Goal: Transaction & Acquisition: Purchase product/service

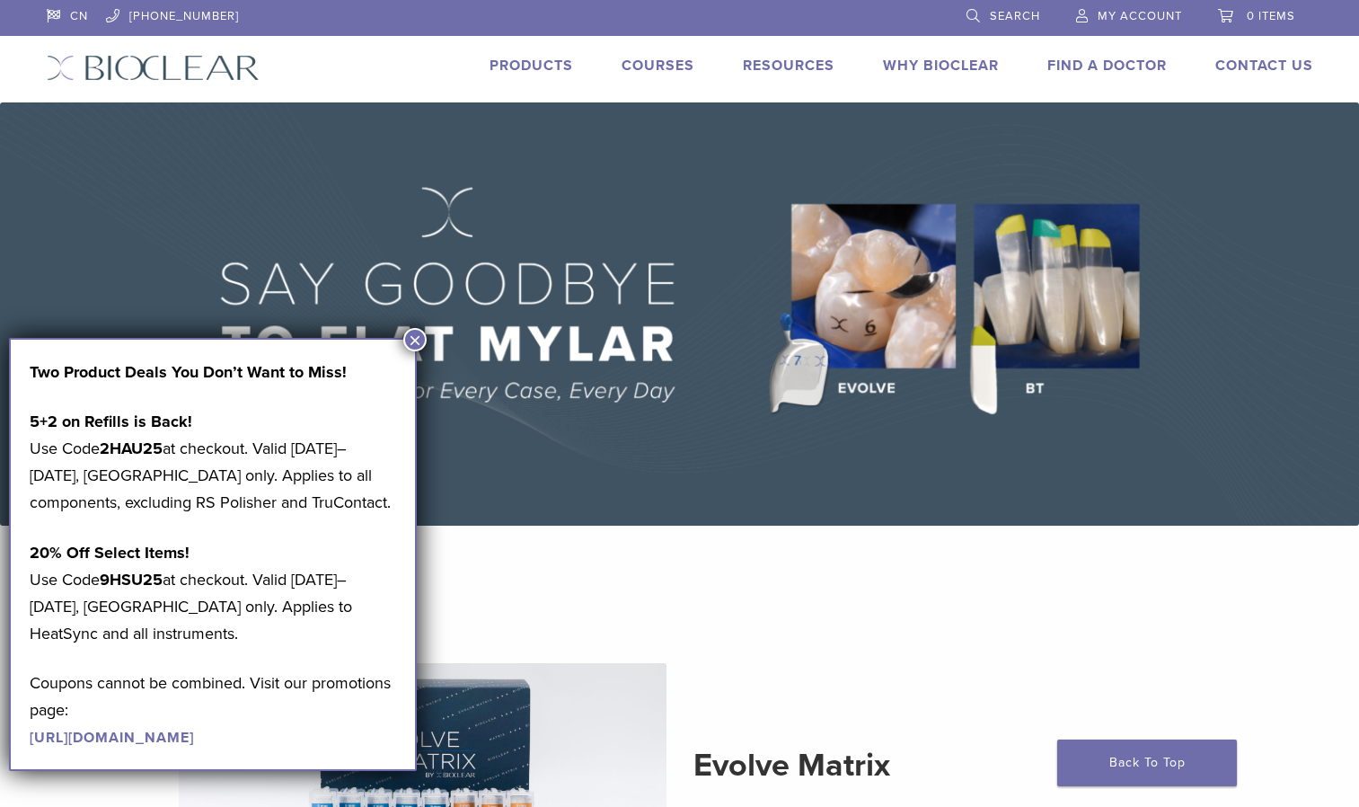
click at [416, 337] on button "×" at bounding box center [414, 339] width 23 height 23
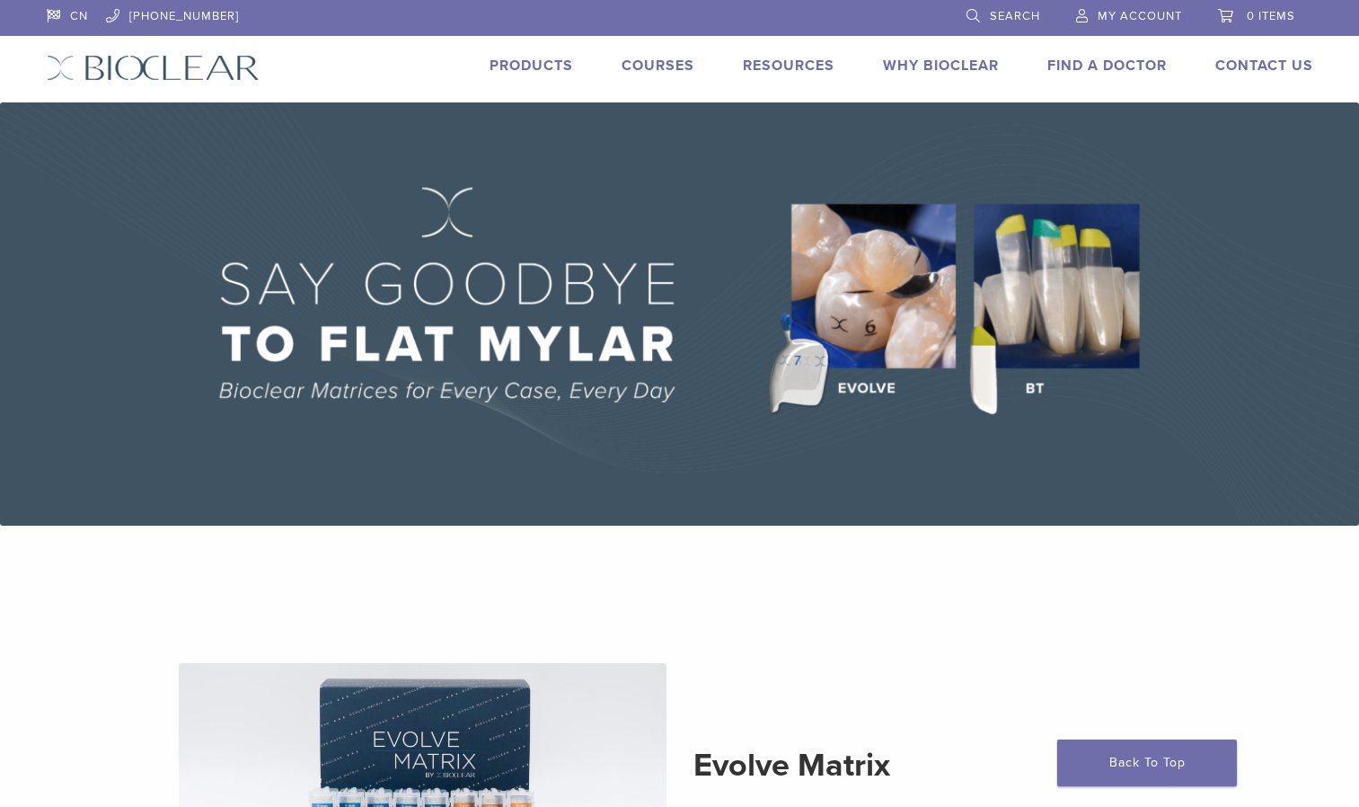
click at [549, 69] on link "Products" at bounding box center [532, 66] width 84 height 18
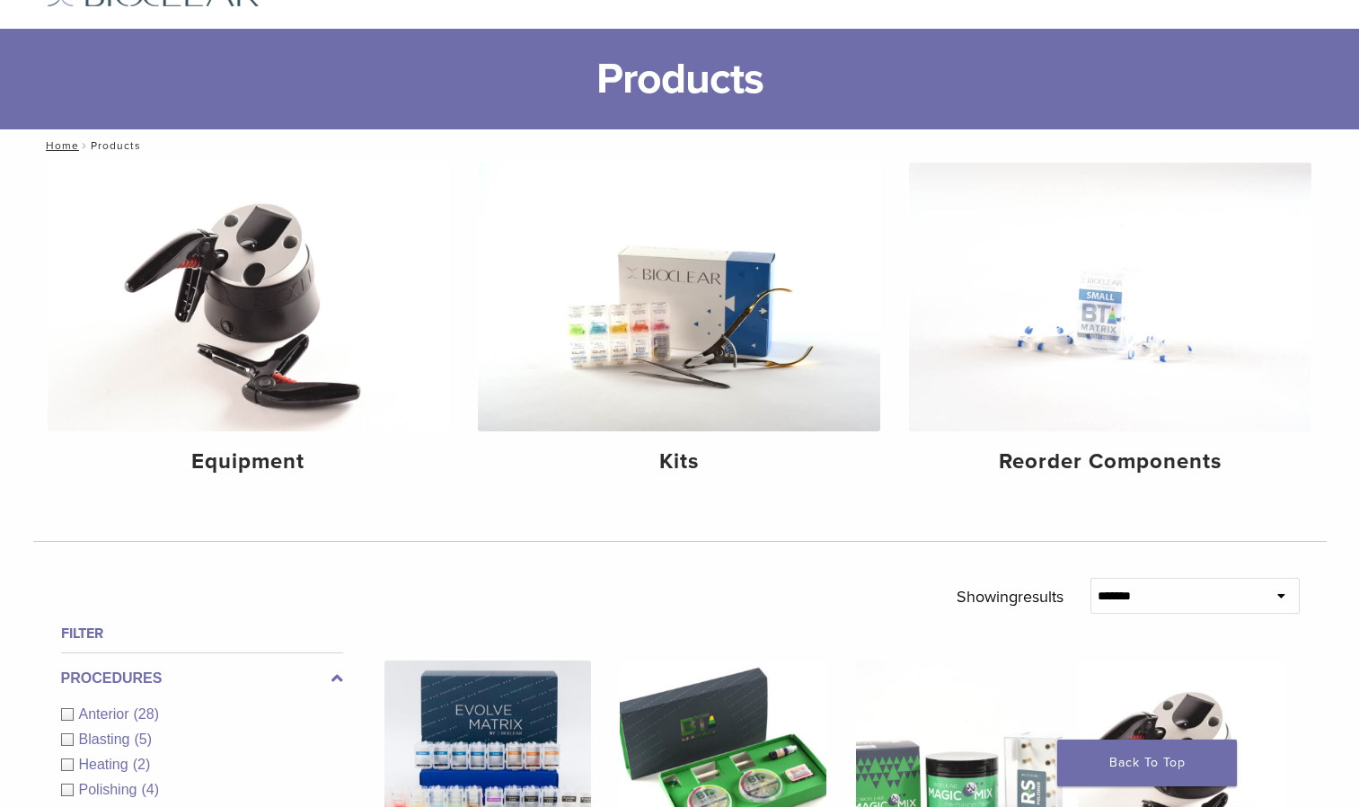
scroll to position [76, 0]
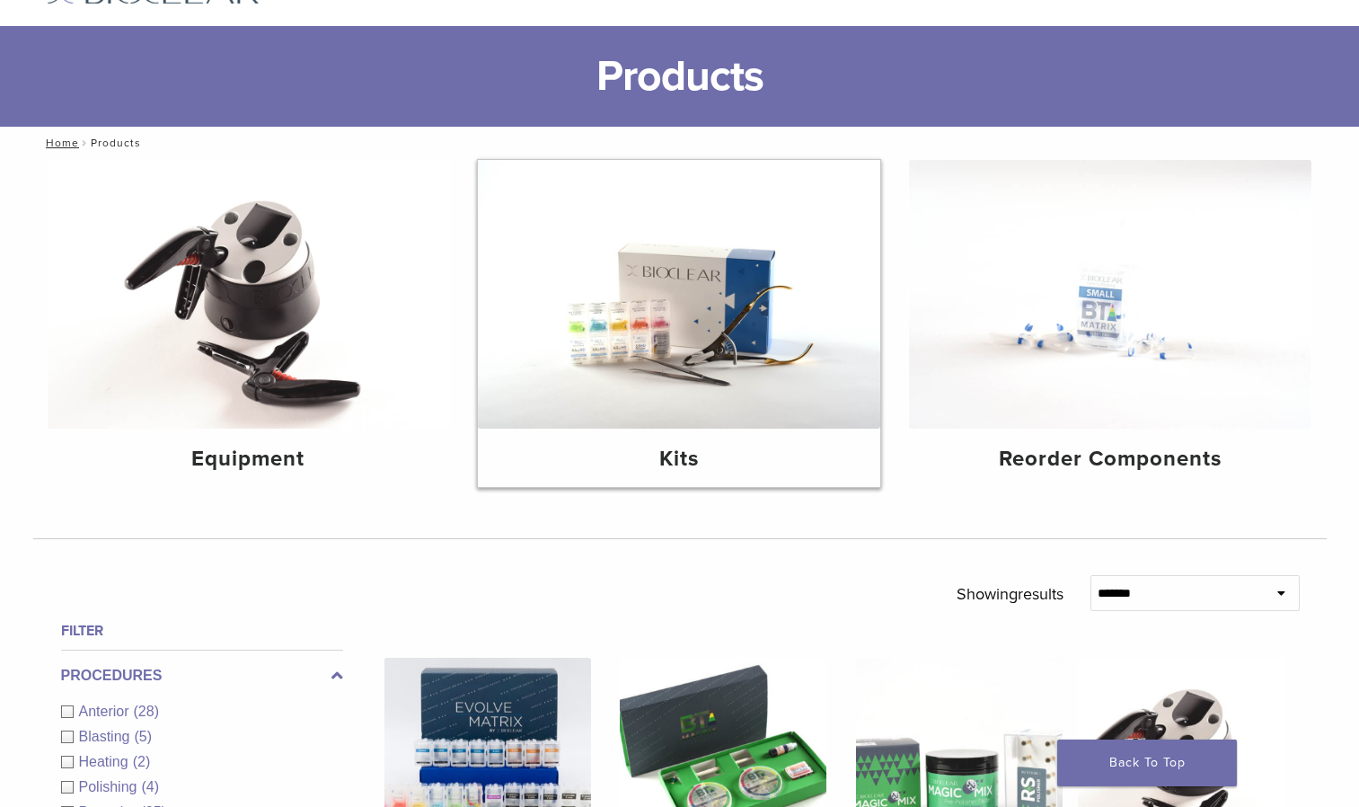
click at [653, 339] on img at bounding box center [679, 294] width 402 height 269
